Goal: Navigation & Orientation: Find specific page/section

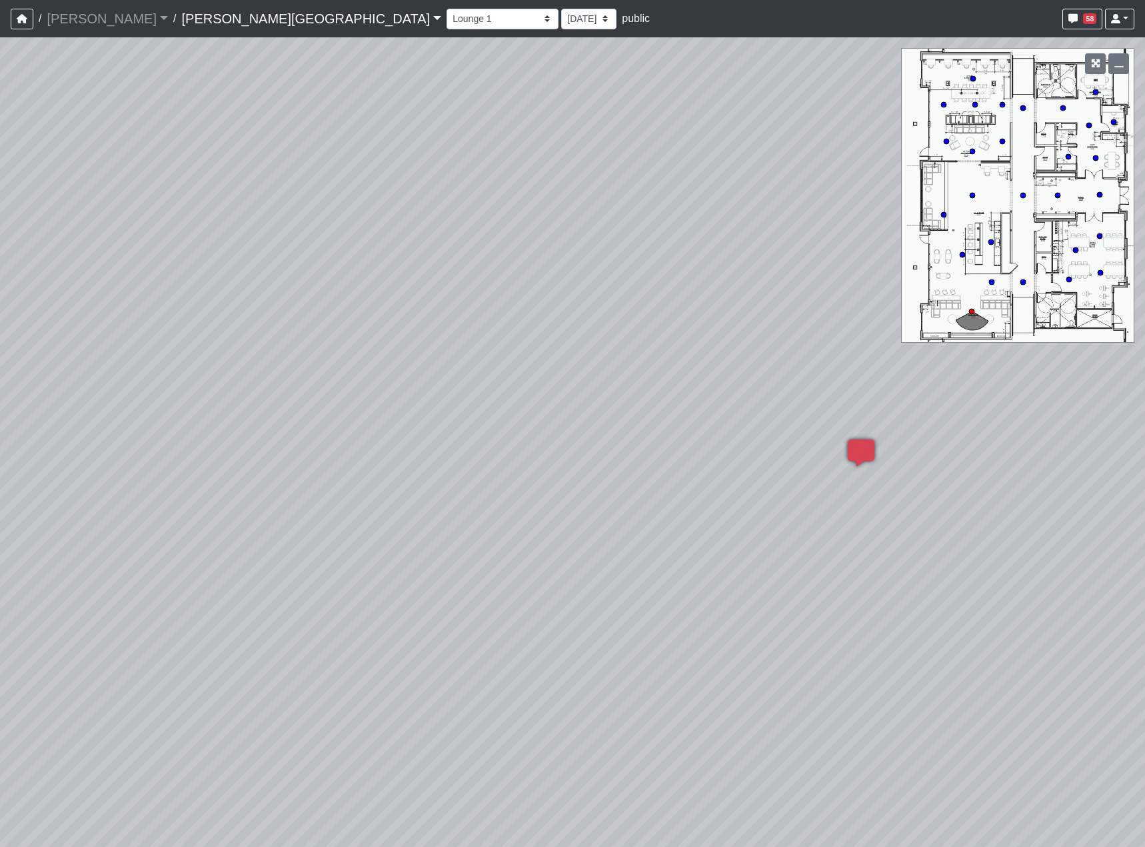
select select "fAUJUhKquEknhtgdbmRCdS"
click at [531, 561] on div "Loading... Hallway - Hallway 2 Loading... Entry Loading... Clubroom - Entrance …" at bounding box center [572, 441] width 1145 height 809
drag, startPoint x: 396, startPoint y: 627, endPoint x: -21, endPoint y: 579, distance: 420.1
click at [0, 579] on html "/ [PERSON_NAME] Loading... / [PERSON_NAME][GEOGRAPHIC_DATA][PERSON_NAME] Loadin…" at bounding box center [572, 423] width 1145 height 847
drag, startPoint x: 753, startPoint y: 475, endPoint x: 976, endPoint y: 517, distance: 227.1
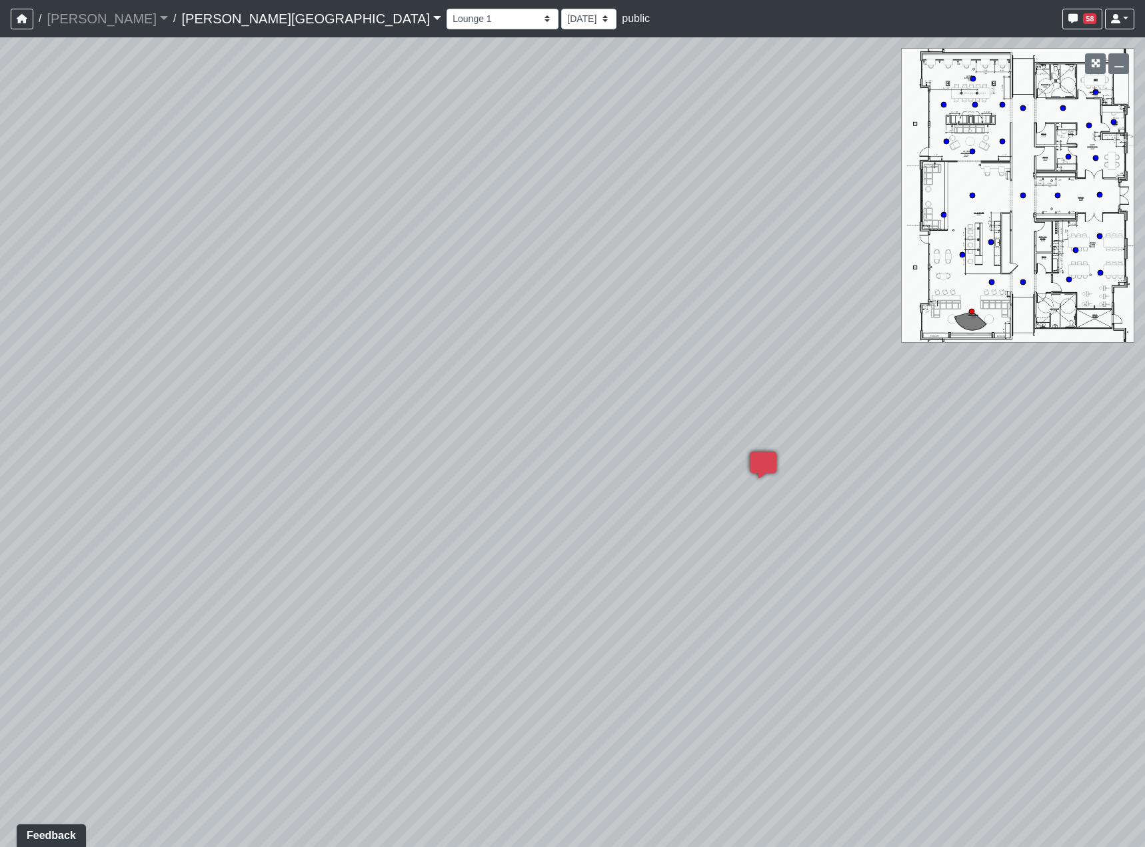
click at [976, 517] on div "Loading... Hallway - Hallway 2 Loading... Entry Loading... Clubroom - Entrance …" at bounding box center [572, 441] width 1145 height 809
